Goal: Information Seeking & Learning: Learn about a topic

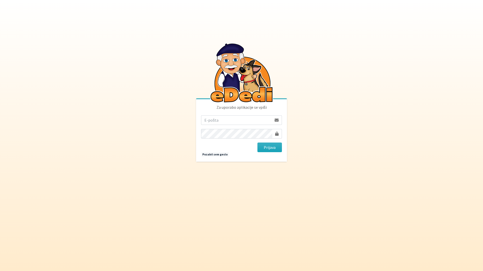
click at [233, 118] on input "email" at bounding box center [236, 120] width 71 height 10
type input "janja.beg@gmail.com"
click at [257, 143] on button "Prijava" at bounding box center [269, 148] width 24 height 10
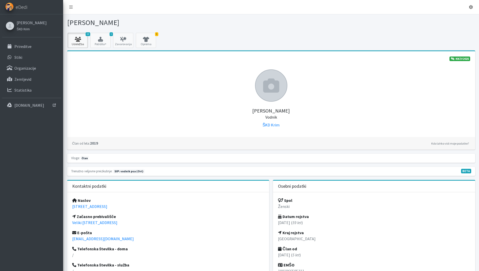
click at [76, 39] on icon at bounding box center [77, 39] width 17 height 5
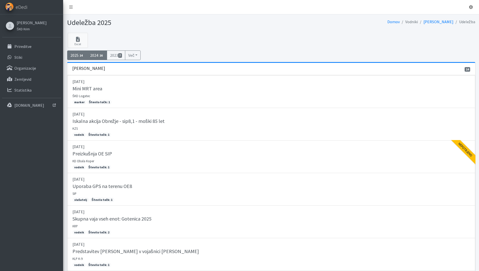
click at [100, 55] on span "16" at bounding box center [101, 55] width 6 height 5
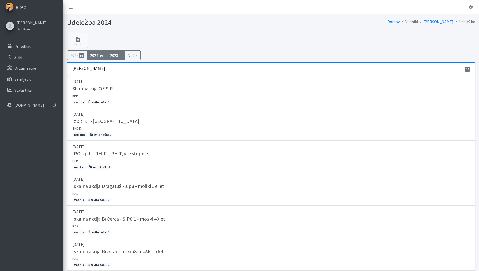
click at [122, 56] on span "7" at bounding box center [120, 55] width 4 height 5
click at [103, 57] on span "16" at bounding box center [101, 55] width 6 height 5
click at [79, 55] on link "2025 14" at bounding box center [77, 56] width 20 height 10
click at [20, 91] on p "Statistika" at bounding box center [22, 90] width 17 height 5
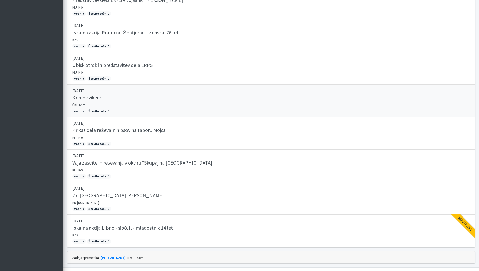
scroll to position [253, 0]
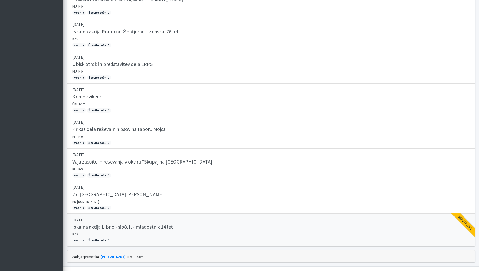
click at [202, 228] on div "Iskalna akcija LIbno - sip8,1, - mladostnik 14 let" at bounding box center [271, 227] width 398 height 7
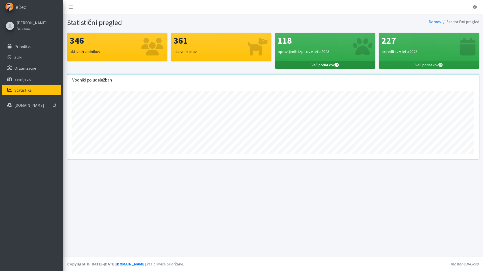
click at [337, 64] on icon at bounding box center [337, 65] width 4 height 4
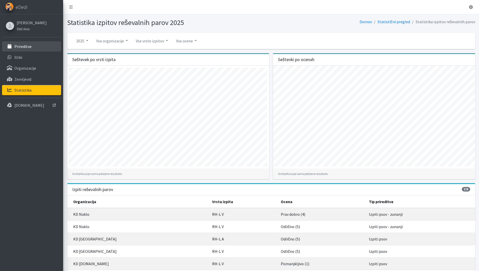
click at [14, 46] on link "Prireditve" at bounding box center [31, 46] width 59 height 10
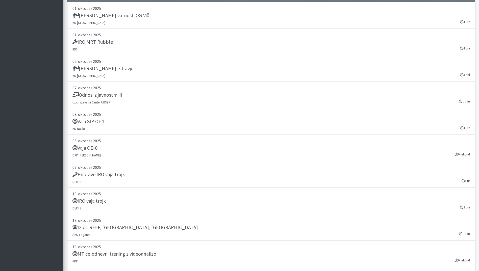
scroll to position [935, 0]
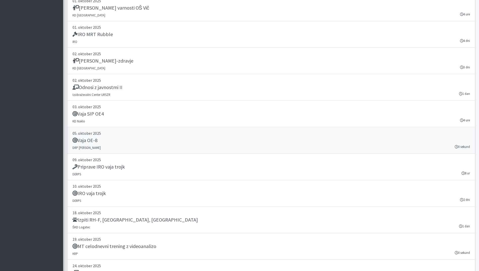
click at [92, 143] on h5 "Vaja OE-8" at bounding box center [84, 140] width 25 height 6
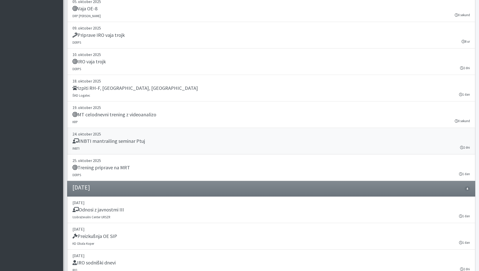
scroll to position [1086, 0]
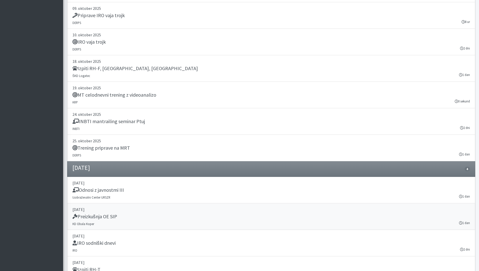
click at [187, 215] on div "Preizkušnja OE SIP" at bounding box center [271, 217] width 398 height 7
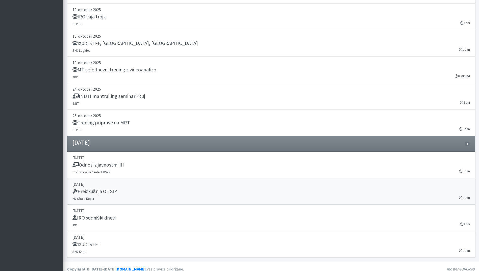
scroll to position [1116, 0]
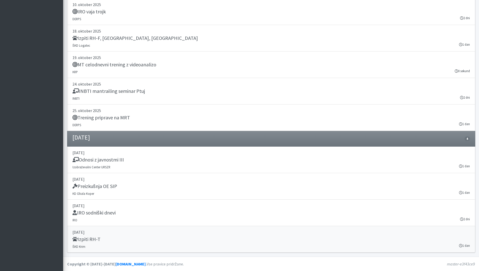
click at [132, 246] on link "29. november 2025 Izpiti RH-T ŠKD Krim 1 dan" at bounding box center [271, 239] width 408 height 27
